Goal: Task Accomplishment & Management: Complete application form

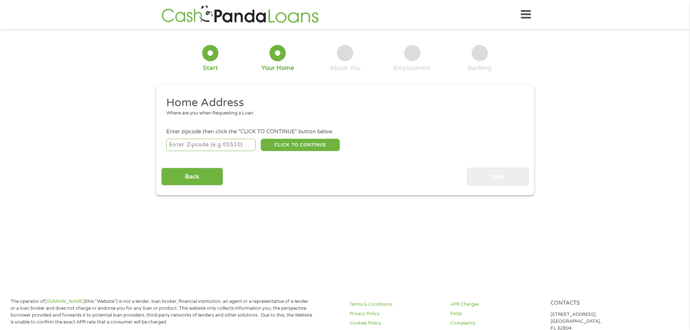
click at [497, 186] on div "This field is hidden when viewing the form gclid CjwKCAjwxrLHBhA2EiwAu9EdM64eVK…" at bounding box center [345, 140] width 378 height 110
click at [211, 144] on input "number" at bounding box center [210, 145] width 89 height 12
type input "92231"
select select "[US_STATE]"
click at [300, 142] on button "CLICK TO CONTINUE" at bounding box center [300, 145] width 79 height 12
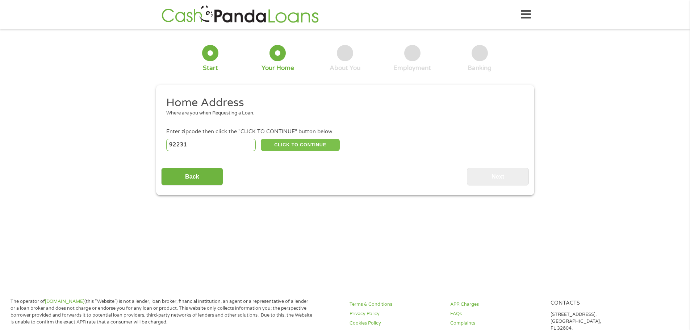
type input "92231"
type input "Calexico"
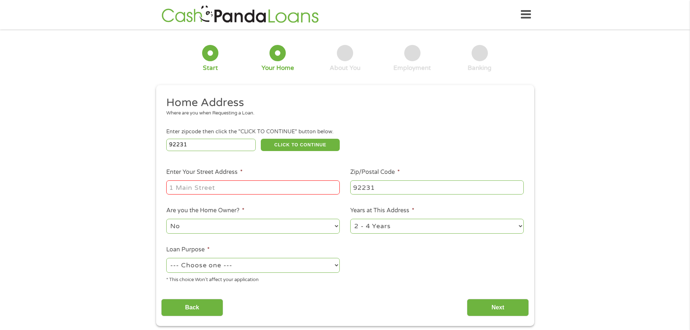
click at [247, 186] on input "Enter Your Street Address *" at bounding box center [252, 187] width 173 height 14
type input "[STREET_ADDRESS][PERSON_NAME]"
click at [290, 264] on select "--- Choose one --- Pay Bills Debt Consolidation Home Improvement Major Purchase…" at bounding box center [252, 265] width 173 height 15
select select "paybills"
click at [166, 258] on select "--- Choose one --- Pay Bills Debt Consolidation Home Improvement Major Purchase…" at bounding box center [252, 265] width 173 height 15
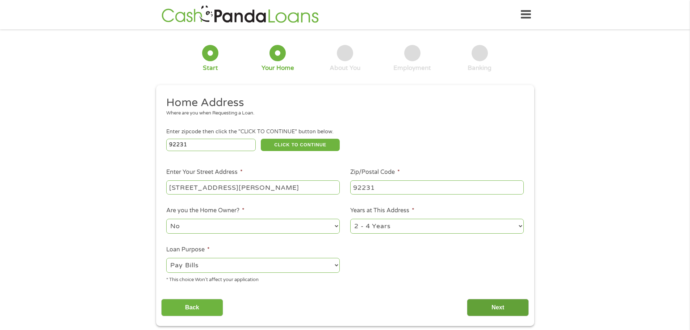
click at [492, 307] on input "Next" at bounding box center [498, 308] width 62 height 18
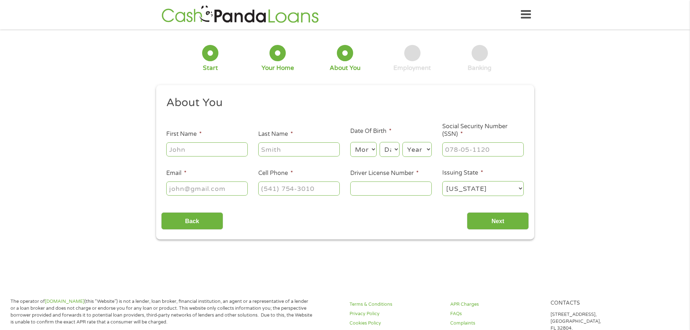
scroll to position [3, 3]
click at [207, 150] on input "First Name *" at bounding box center [206, 149] width 81 height 14
type input "Oscar"
type input "[PERSON_NAME]"
type input "[EMAIL_ADDRESS][DOMAIN_NAME]"
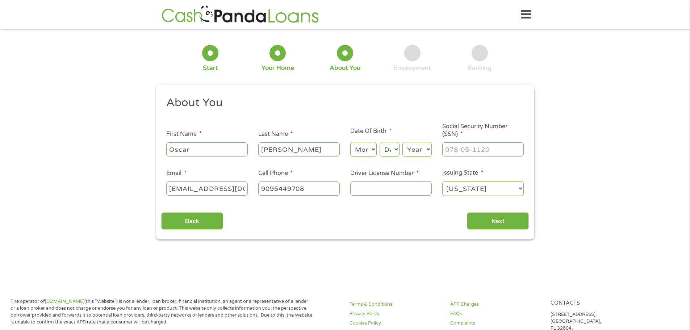
type input "[PHONE_NUMBER]"
click at [361, 148] on select "Month 1 2 3 4 5 6 7 8 9 10 11 12" at bounding box center [363, 149] width 26 height 15
select select "7"
click at [350, 142] on select "Month 1 2 3 4 5 6 7 8 9 10 11 12" at bounding box center [363, 149] width 26 height 15
click at [389, 152] on select "Day 1 2 3 4 5 6 7 8 9 10 11 12 13 14 15 16 17 18 19 20 21 22 23 24 25 26 27 28 …" at bounding box center [389, 149] width 20 height 15
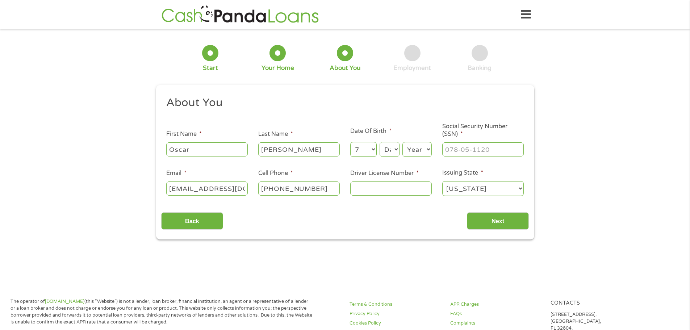
select select "15"
click at [379, 142] on select "Day 1 2 3 4 5 6 7 8 9 10 11 12 13 14 15 16 17 18 19 20 21 22 23 24 25 26 27 28 …" at bounding box center [389, 149] width 20 height 15
click at [416, 149] on select "Year [DATE] 2006 2005 2004 2003 2002 2001 2000 1999 1998 1997 1996 1995 1994 19…" at bounding box center [416, 149] width 29 height 15
select select "1977"
click at [402, 142] on select "Year [DATE] 2006 2005 2004 2003 2002 2001 2000 1999 1998 1997 1996 1995 1994 19…" at bounding box center [416, 149] width 29 height 15
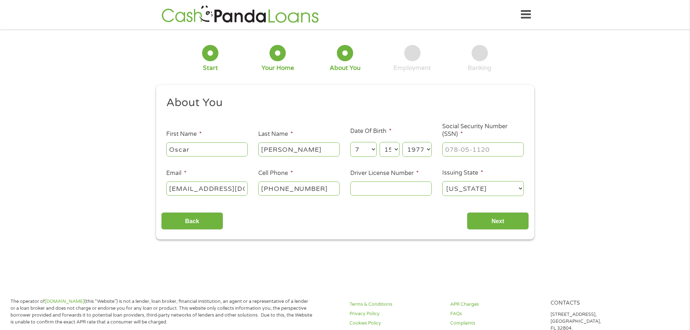
click at [369, 183] on input "Driver License Number *" at bounding box center [390, 188] width 81 height 14
type input "B6819231"
click at [495, 222] on input "Next" at bounding box center [498, 221] width 62 height 18
type input "___-__-____"
click at [486, 150] on input "___-__-____" at bounding box center [482, 149] width 81 height 14
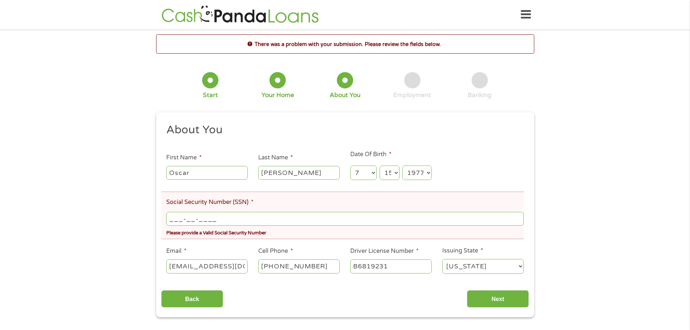
click at [235, 219] on input "___-__-____" at bounding box center [344, 219] width 357 height 14
type input "604-38-3410"
click at [99, 262] on div "There was a problem with your submission. Please review the fields below. 1 Sta…" at bounding box center [345, 175] width 690 height 283
click at [505, 304] on input "Next" at bounding box center [498, 299] width 62 height 18
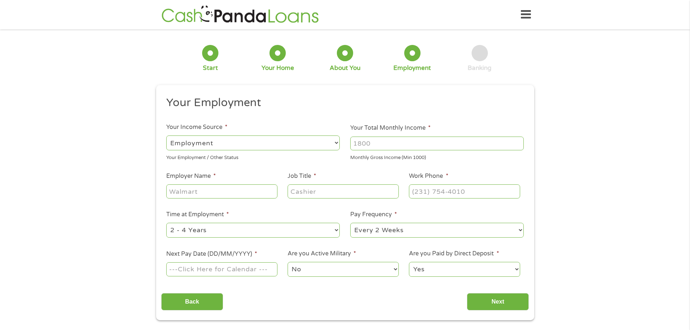
click at [433, 138] on input "Your Total Monthly Income *" at bounding box center [436, 143] width 173 height 14
click at [426, 138] on input "Your Total Monthly Income *" at bounding box center [436, 143] width 173 height 14
type input "3800"
click at [203, 192] on input "Employer Name *" at bounding box center [221, 191] width 111 height 14
type input "[PERSON_NAME]"
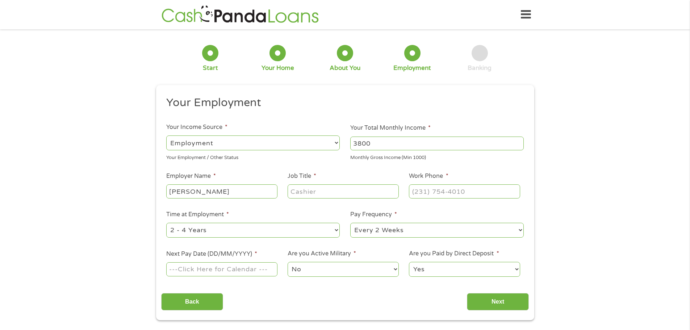
click at [343, 193] on input "Job Title *" at bounding box center [342, 191] width 111 height 14
type input "TRANSPORTATION MANAGER"
click at [447, 192] on input "(___) ___-____" at bounding box center [464, 191] width 111 height 14
type input "[PHONE_NUMBER]"
drag, startPoint x: 266, startPoint y: 205, endPoint x: 270, endPoint y: 199, distance: 7.0
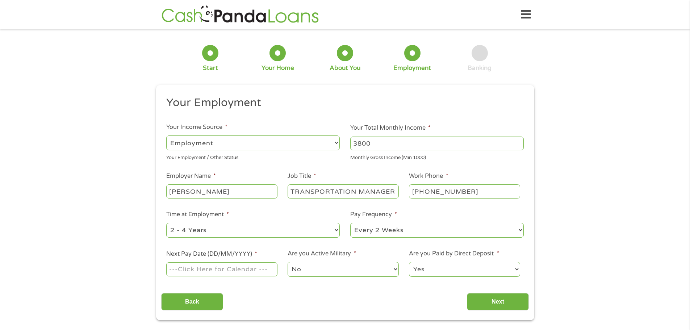
click at [266, 205] on ul "Your Employment Your Income Source * --- Choose one --- Employment [DEMOGRAPHIC…" at bounding box center [344, 190] width 367 height 188
click at [265, 272] on input "Next Pay Date (DD/MM/YYYY) *" at bounding box center [221, 269] width 111 height 14
type input "[DATE]"
click at [492, 303] on input "Next" at bounding box center [498, 302] width 62 height 18
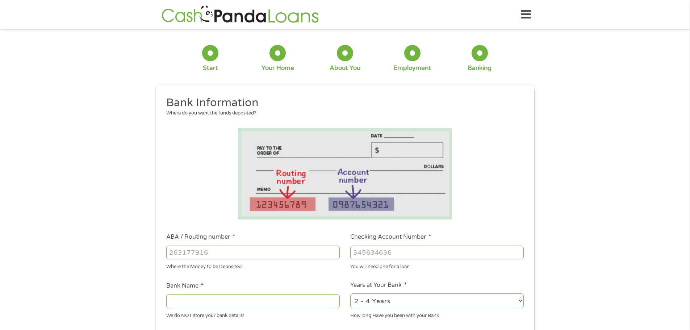
click at [229, 251] on input "ABA / Routing number *" at bounding box center [252, 252] width 173 height 14
type input "121000358"
type input "BANK OF AMERICA NA"
type input "121000358"
click at [359, 252] on input "Checking Account Number *" at bounding box center [436, 252] width 173 height 14
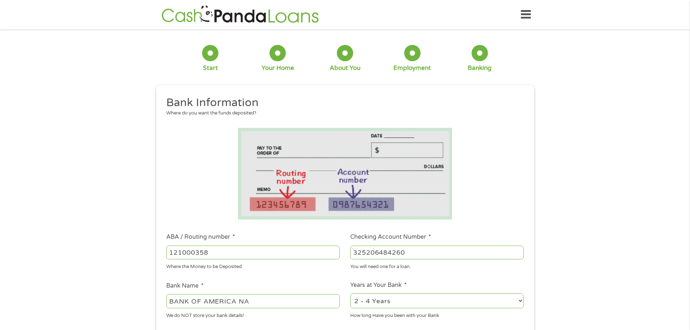
type input "325206484260"
click at [302, 268] on div "Where the Money to be Deposited" at bounding box center [252, 266] width 173 height 10
drag, startPoint x: 476, startPoint y: 299, endPoint x: 473, endPoint y: 297, distance: 3.7
click at [476, 299] on select "2 - 4 Years 6 - 12 Months 1 - 2 Years Over 4 Years" at bounding box center [436, 300] width 173 height 15
select select "24months"
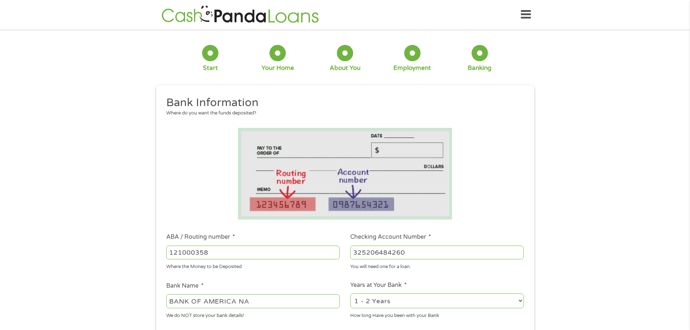
click at [350, 293] on select "2 - 4 Years 6 - 12 Months 1 - 2 Years Over 4 Years" at bounding box center [436, 300] width 173 height 15
click at [315, 275] on ul "Bank Information Where do you want the funds deposited? ABA / Routing number * …" at bounding box center [344, 276] width 367 height 361
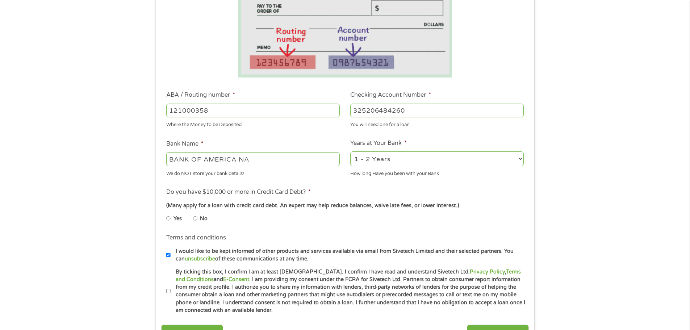
scroll to position [145, 0]
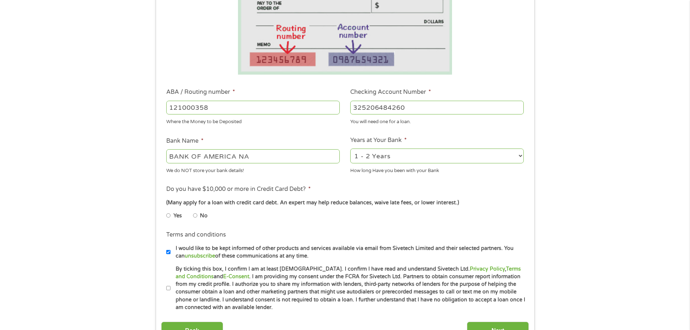
click at [197, 216] on input "No" at bounding box center [195, 216] width 4 height 12
radio input "true"
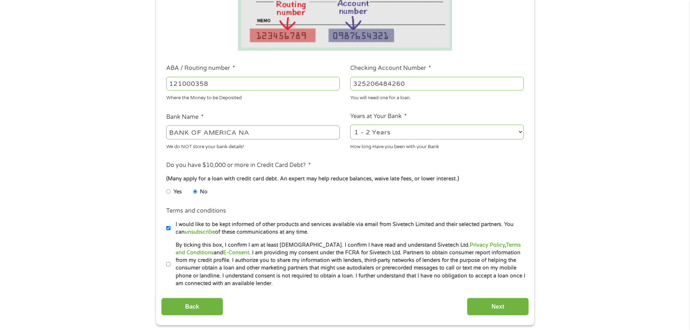
scroll to position [217, 0]
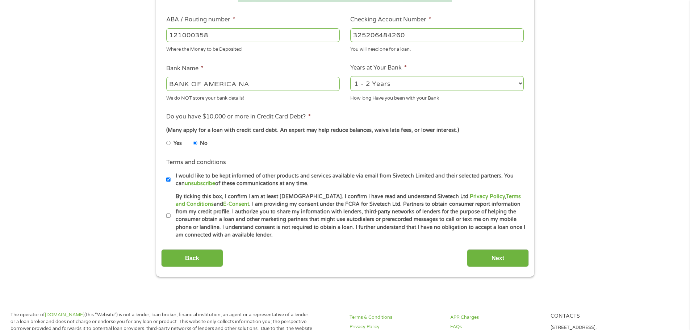
click at [168, 216] on input "By ticking this box, I confirm I am at least [DEMOGRAPHIC_DATA]. I confirm I ha…" at bounding box center [168, 216] width 4 height 12
checkbox input "true"
click at [500, 262] on input "Next" at bounding box center [498, 258] width 62 height 18
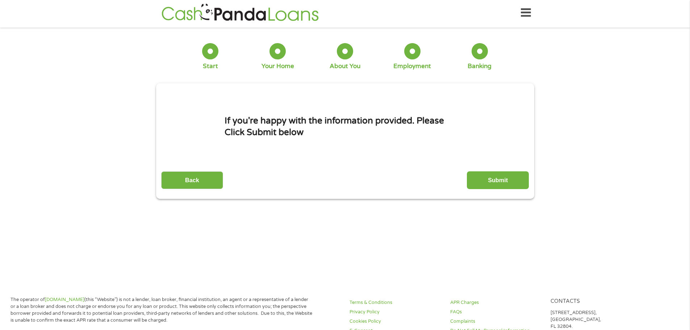
scroll to position [0, 0]
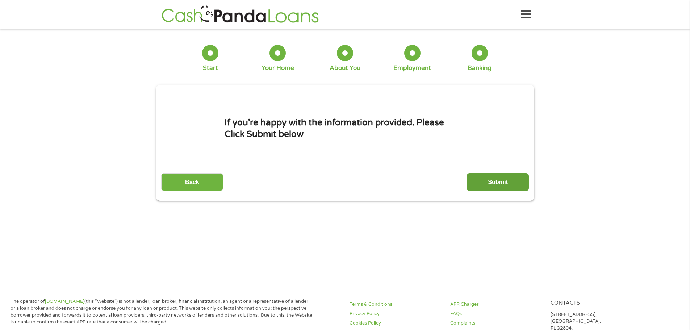
click at [490, 179] on input "Submit" at bounding box center [498, 182] width 62 height 18
